Goal: Check status: Check status

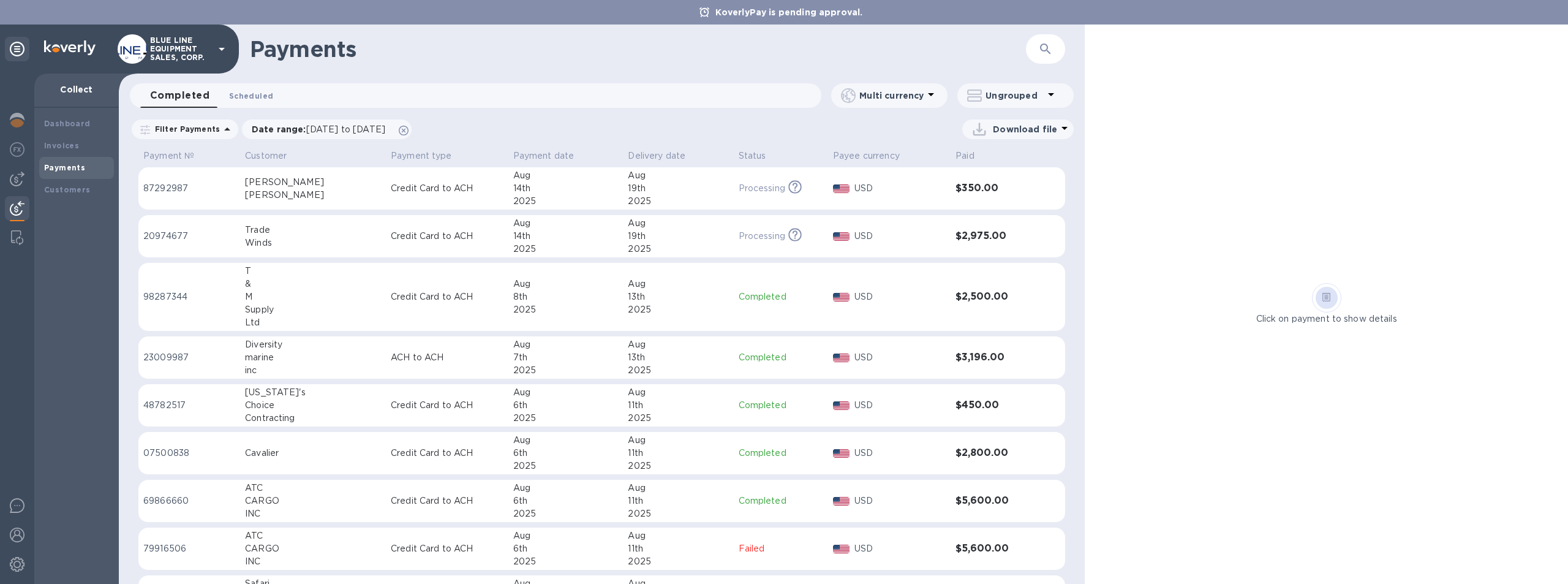
click at [248, 91] on span "Scheduled 0" at bounding box center [251, 96] width 44 height 13
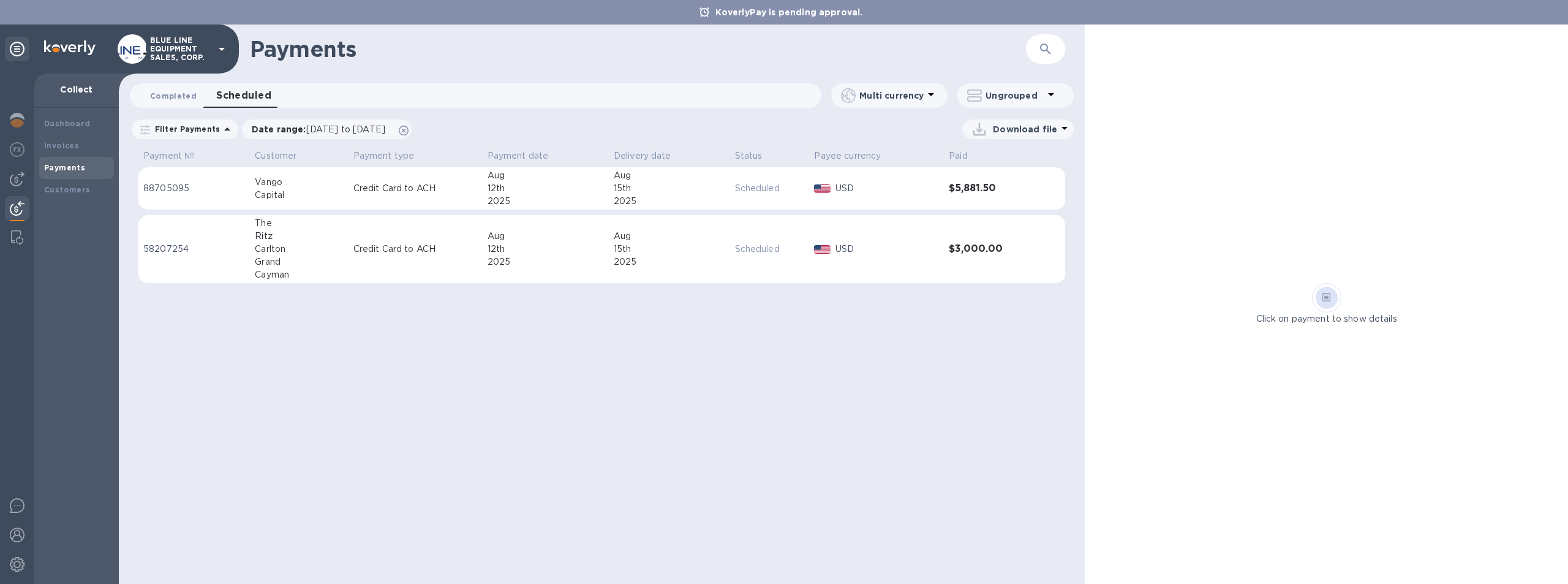
click at [166, 97] on span "Completed 0" at bounding box center [172, 96] width 46 height 13
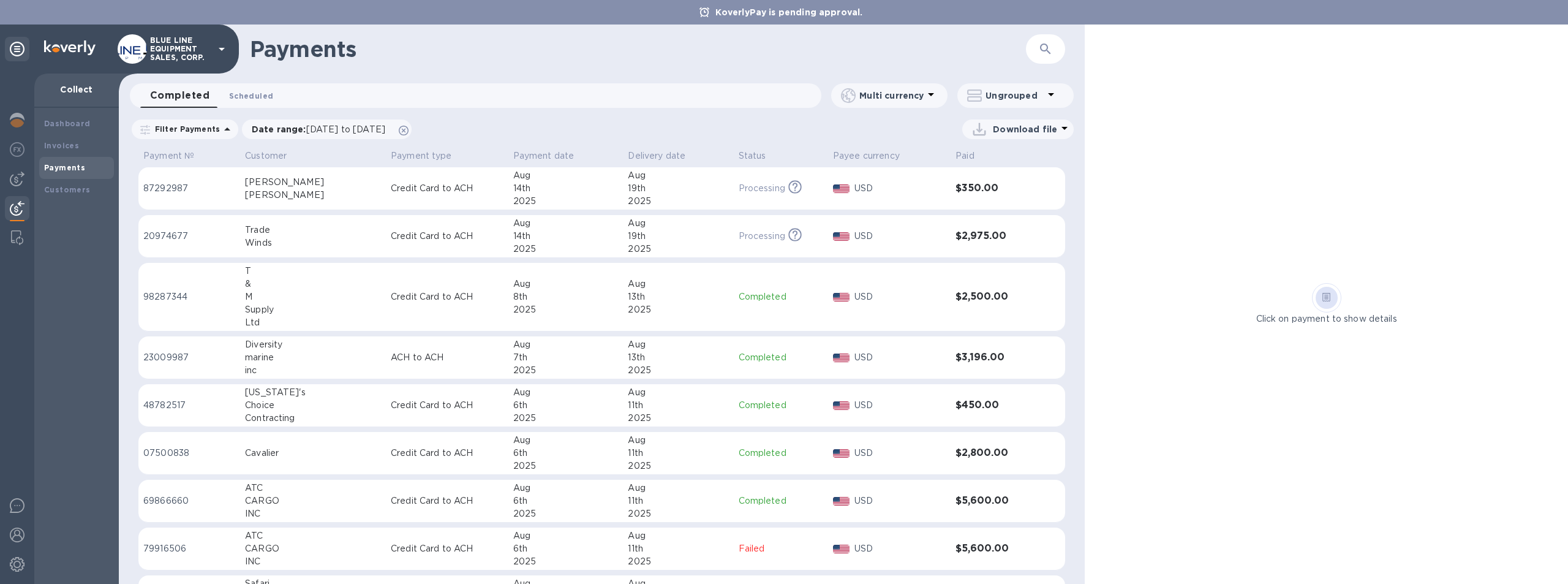
click at [251, 93] on span "Scheduled 0" at bounding box center [251, 96] width 44 height 13
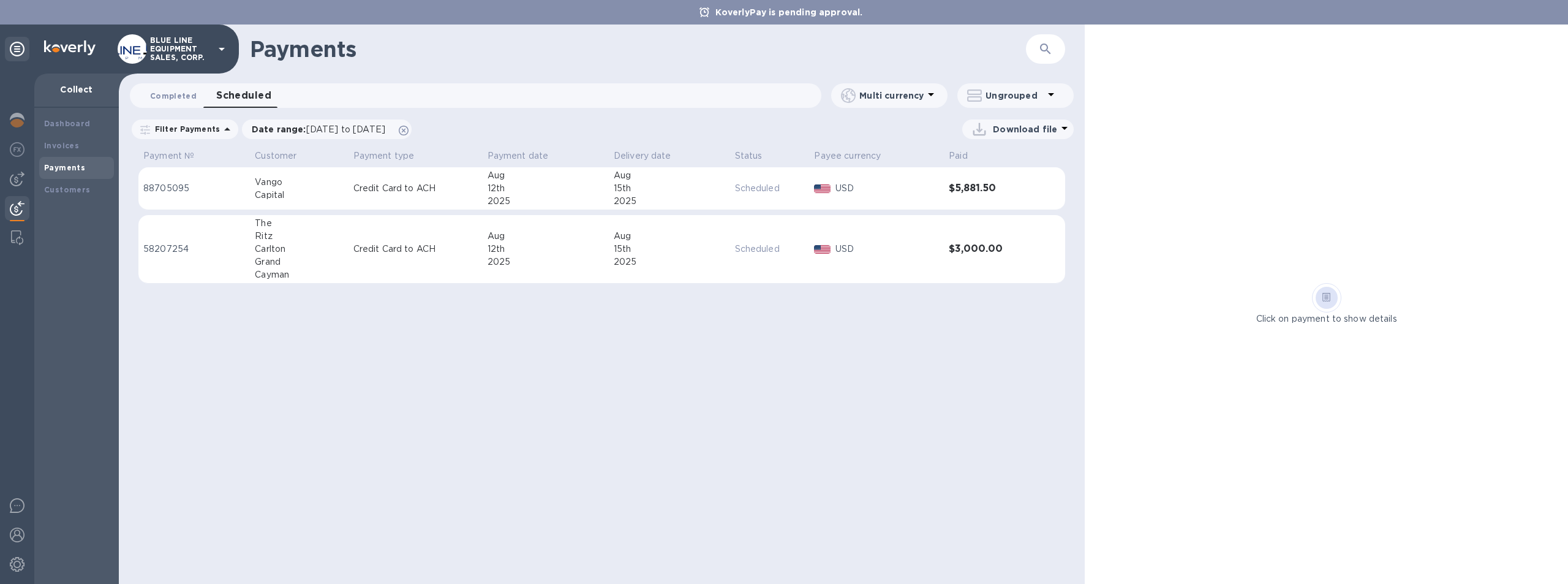
click at [170, 96] on span "Completed 0" at bounding box center [172, 96] width 46 height 13
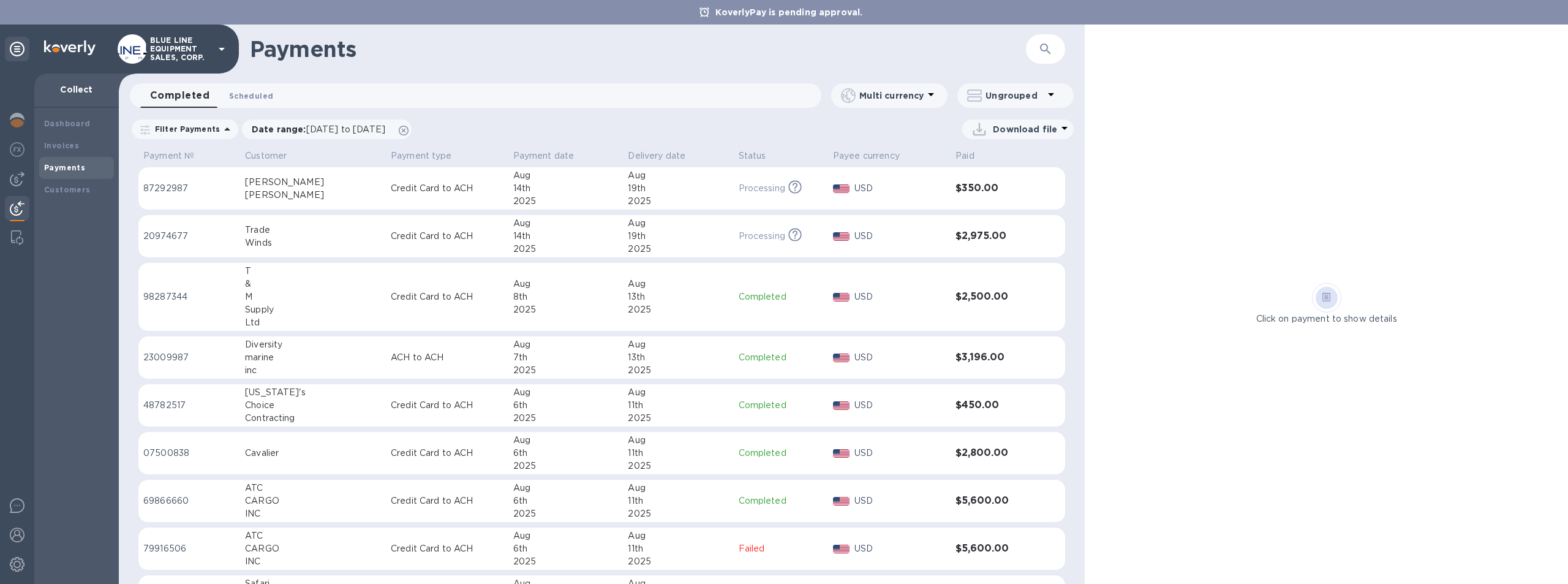
click at [252, 95] on span "Scheduled 0" at bounding box center [251, 96] width 44 height 13
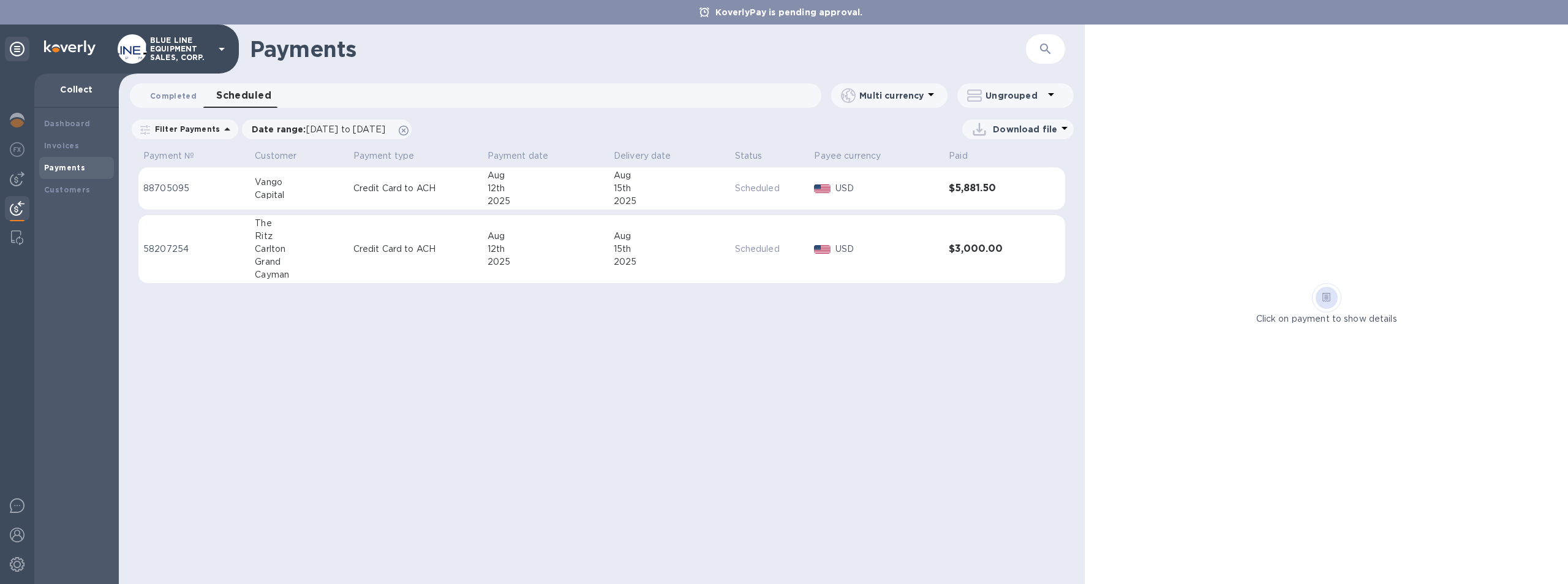
click at [168, 89] on span "Completed 0" at bounding box center [172, 96] width 46 height 13
